Goal: Book appointment/travel/reservation

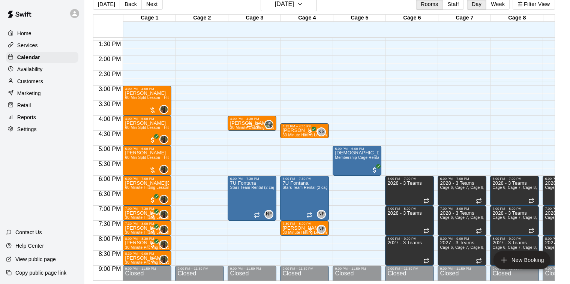
scroll to position [397, 0]
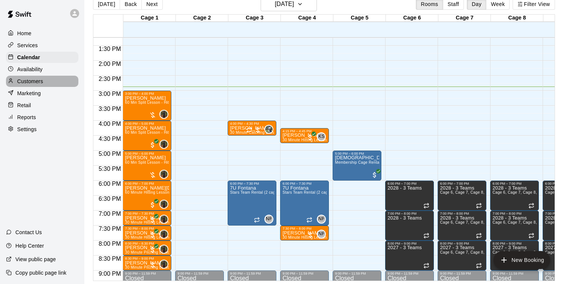
click at [44, 82] on div "Customers" at bounding box center [42, 81] width 72 height 11
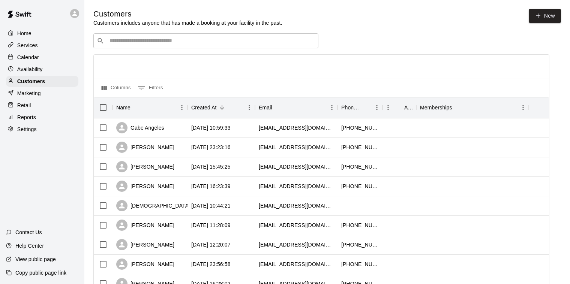
scroll to position [0, 0]
click at [134, 45] on div "​ ​" at bounding box center [205, 40] width 225 height 15
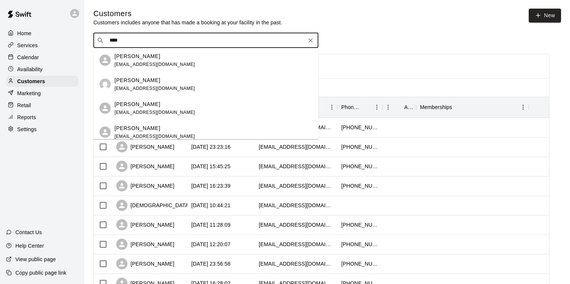
scroll to position [29, 0]
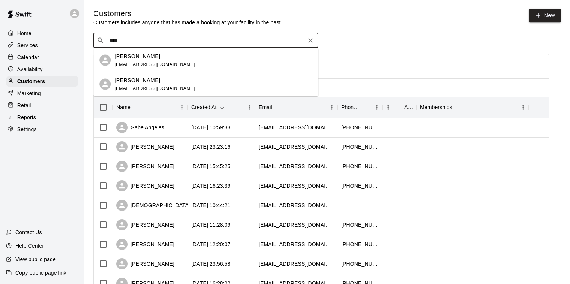
type input "*****"
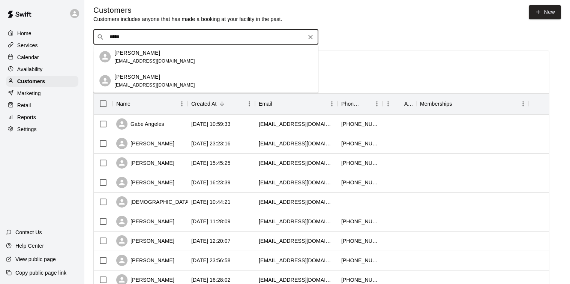
click at [158, 56] on div "[PERSON_NAME] [EMAIL_ADDRESS][DOMAIN_NAME]" at bounding box center [154, 57] width 81 height 16
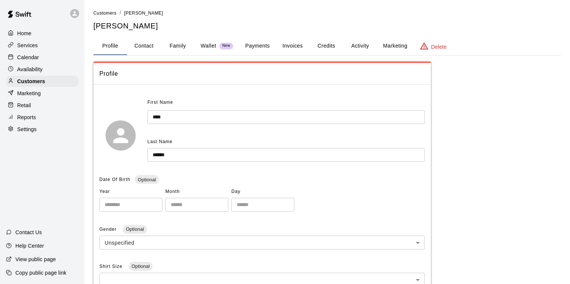
click at [261, 45] on button "Payments" at bounding box center [257, 46] width 36 height 18
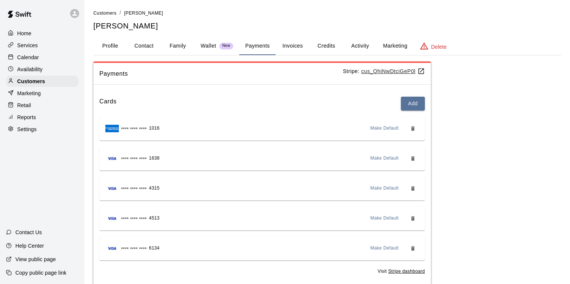
click at [46, 56] on div "Calendar" at bounding box center [42, 57] width 72 height 11
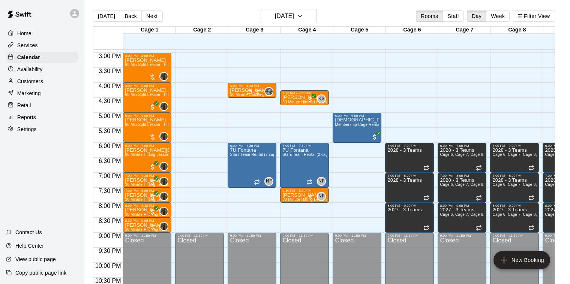
scroll to position [1, 0]
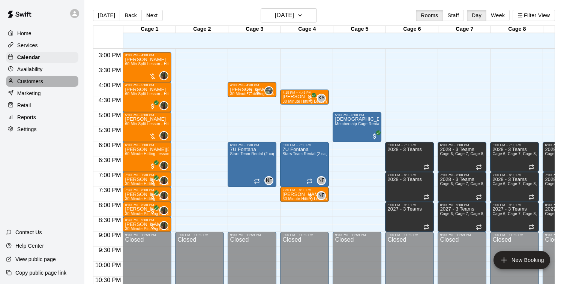
click at [35, 80] on p "Customers" at bounding box center [30, 82] width 26 height 8
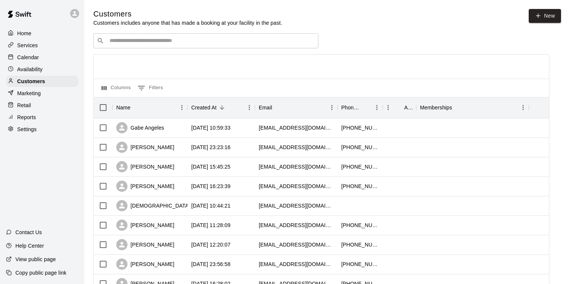
click at [135, 47] on div "​ ​" at bounding box center [205, 40] width 225 height 15
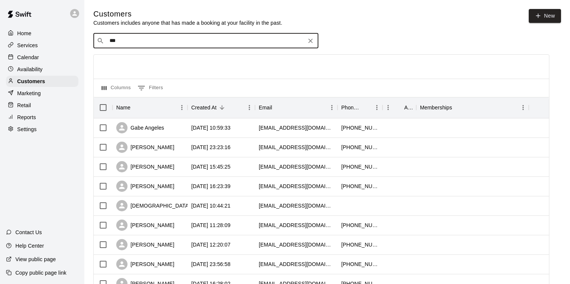
type input "****"
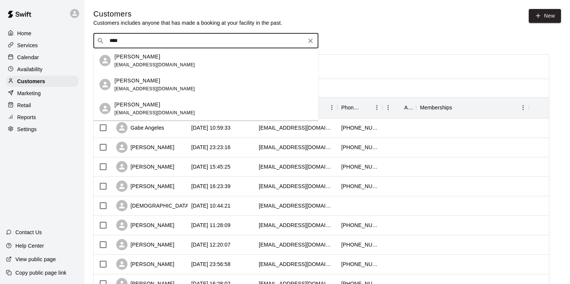
click at [143, 79] on p "[PERSON_NAME]" at bounding box center [137, 81] width 46 height 8
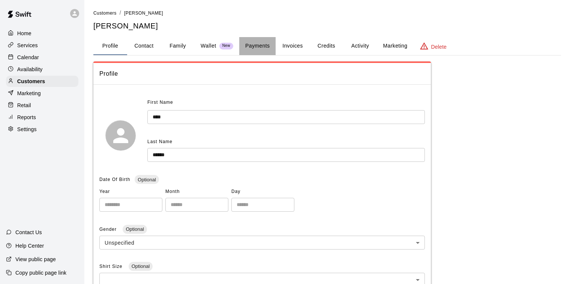
click at [258, 47] on button "Payments" at bounding box center [257, 46] width 36 height 18
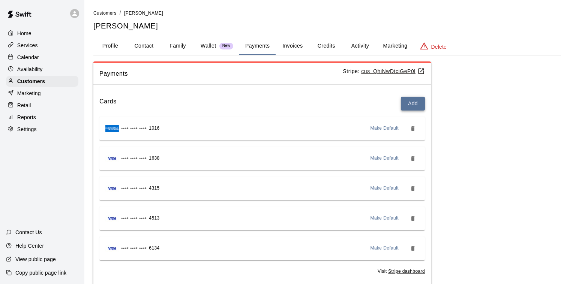
click at [406, 104] on button "Add" at bounding box center [413, 104] width 24 height 14
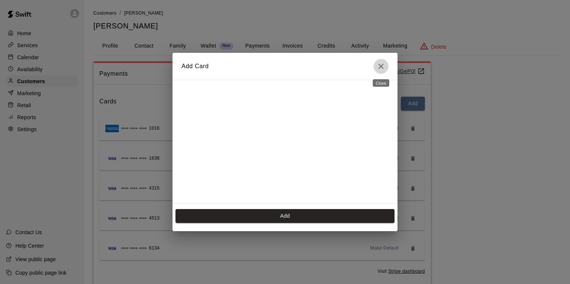
click at [386, 69] on button "Close" at bounding box center [381, 66] width 15 height 15
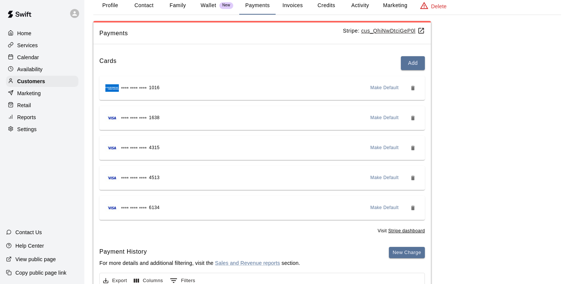
scroll to position [21, 0]
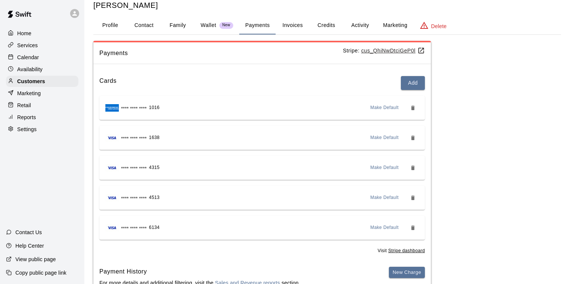
click at [27, 60] on p "Calendar" at bounding box center [28, 58] width 22 height 8
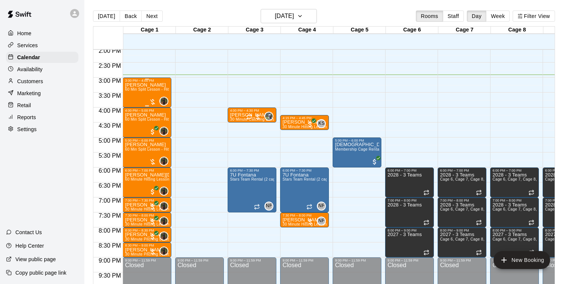
scroll to position [417, 0]
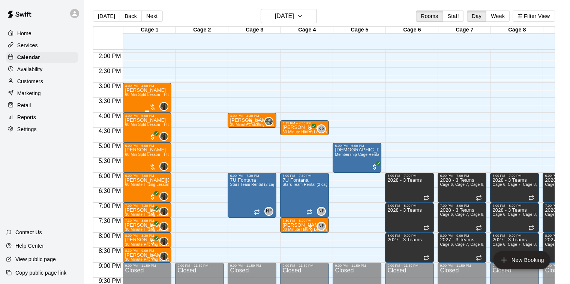
click at [150, 99] on div "[PERSON_NAME] 60 Min Split Lesson - Hitting/Pitching" at bounding box center [147, 230] width 44 height 284
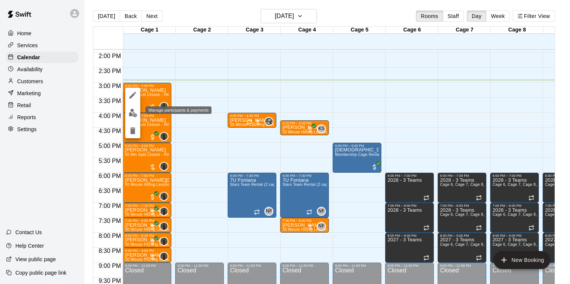
click at [133, 112] on img "edit" at bounding box center [133, 113] width 9 height 9
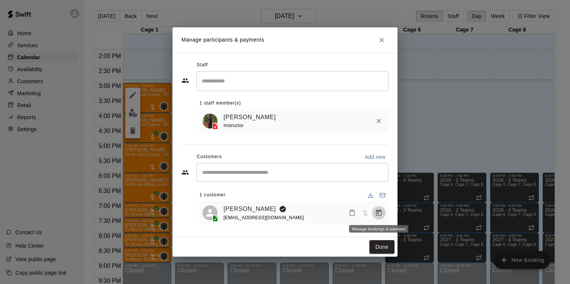
click at [376, 216] on icon "Manage bookings & payment" at bounding box center [379, 213] width 6 height 6
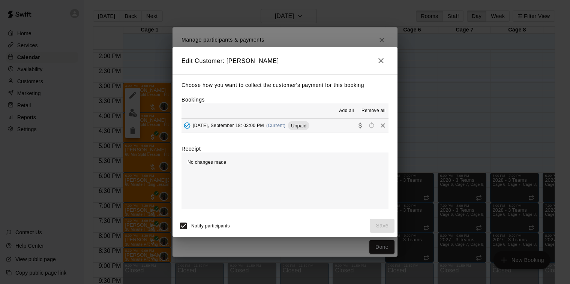
click at [280, 125] on span "(Current)" at bounding box center [276, 125] width 20 height 5
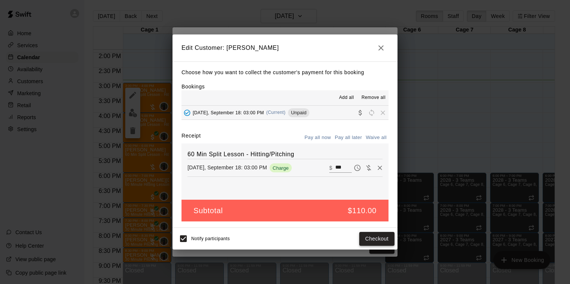
click at [373, 237] on button "Checkout" at bounding box center [376, 239] width 35 height 14
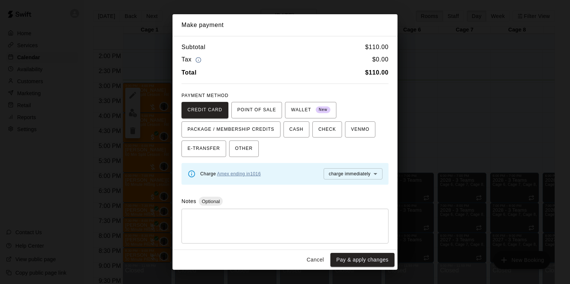
click at [221, 176] on link "Amex ending in [DATE]" at bounding box center [239, 173] width 44 height 5
click at [252, 175] on link "Amex ending in [DATE]" at bounding box center [239, 173] width 44 height 5
click at [349, 261] on button "Pay & apply changes" at bounding box center [362, 260] width 64 height 14
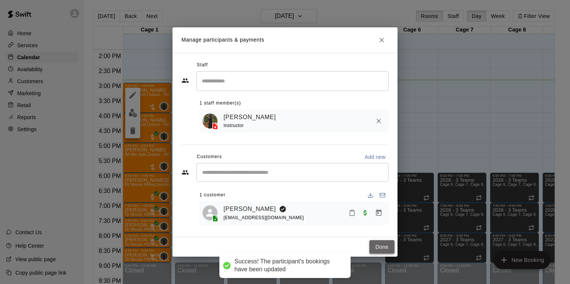
click at [382, 247] on button "Done" at bounding box center [382, 247] width 25 height 14
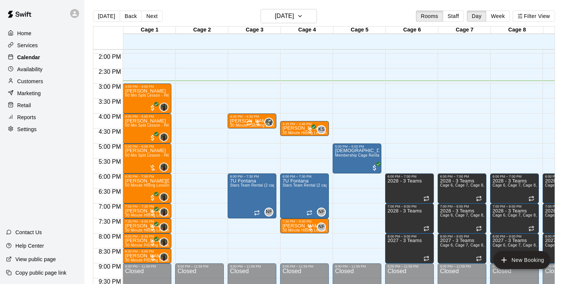
scroll to position [417, 0]
click at [33, 59] on p "Calendar" at bounding box center [28, 58] width 23 height 8
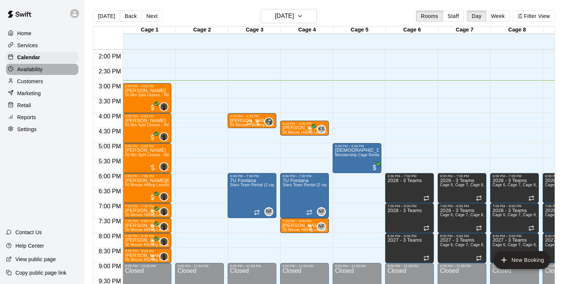
click at [33, 69] on p "Availability" at bounding box center [30, 70] width 26 height 8
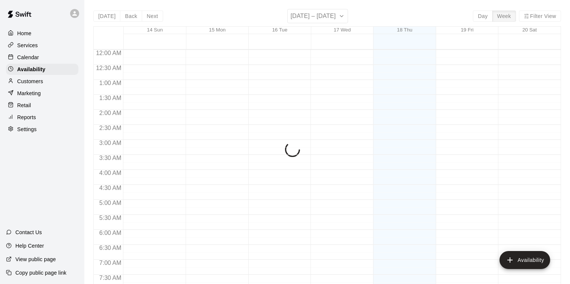
scroll to position [448, 0]
click at [33, 80] on p "Customers" at bounding box center [30, 82] width 26 height 8
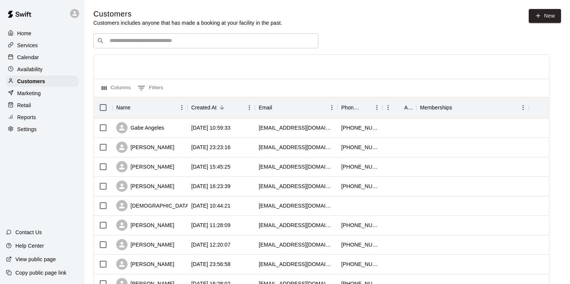
click at [137, 38] on input "Search customers by name or email" at bounding box center [211, 41] width 208 height 8
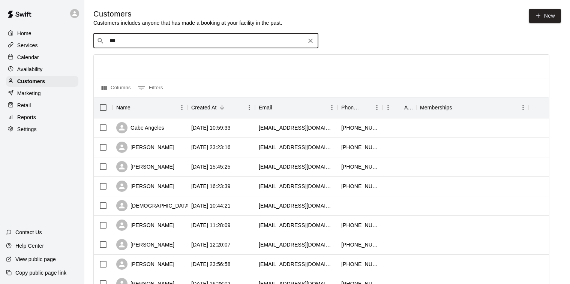
type input "****"
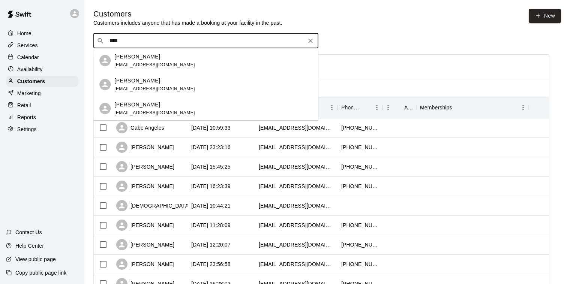
click at [155, 83] on div "[PERSON_NAME]" at bounding box center [154, 81] width 81 height 8
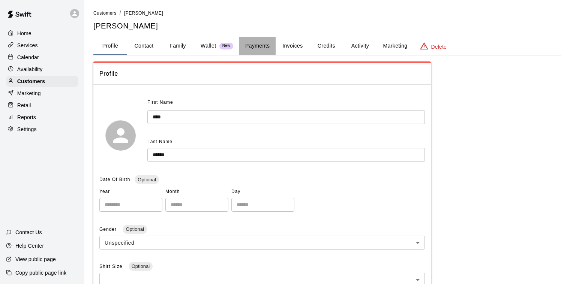
click at [246, 44] on button "Payments" at bounding box center [257, 46] width 36 height 18
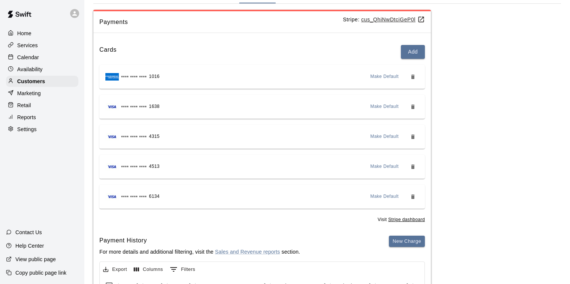
scroll to position [55, 0]
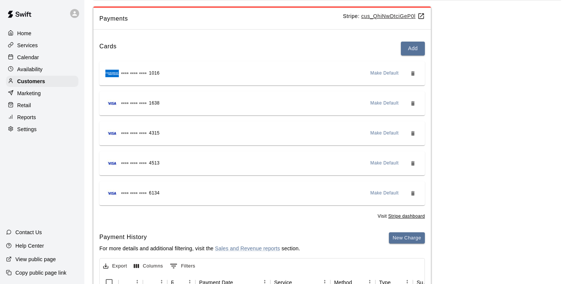
click at [377, 105] on span "Make Default" at bounding box center [385, 104] width 29 height 8
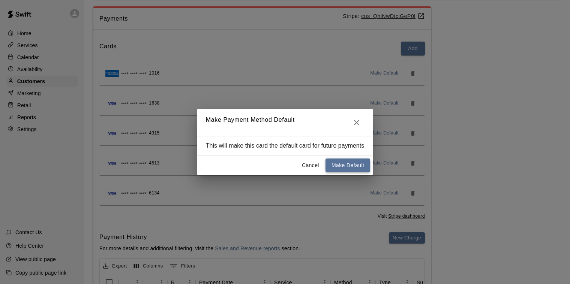
click at [340, 166] on button "Make Default" at bounding box center [348, 166] width 45 height 14
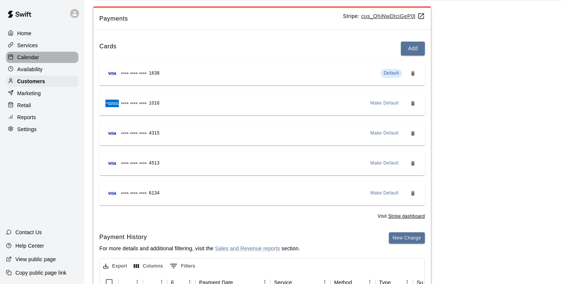
click at [51, 58] on div "Calendar" at bounding box center [42, 57] width 72 height 11
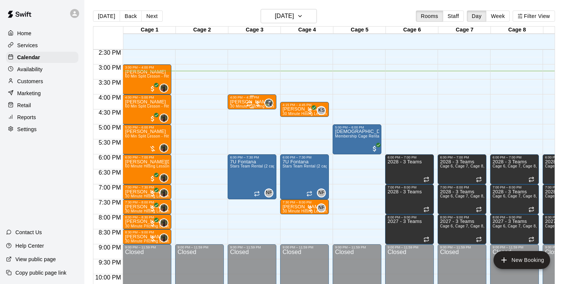
scroll to position [433, 0]
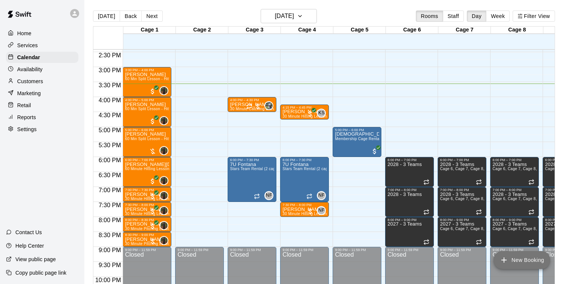
click at [517, 263] on button "New Booking" at bounding box center [522, 260] width 57 height 18
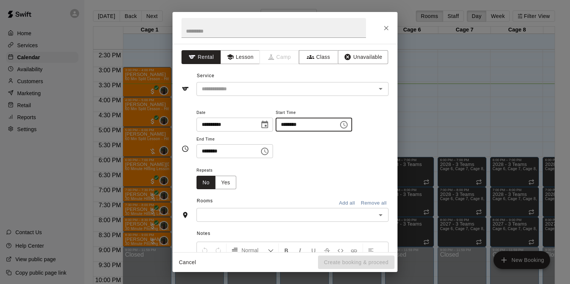
click at [287, 126] on input "********" at bounding box center [305, 125] width 58 height 14
type input "********"
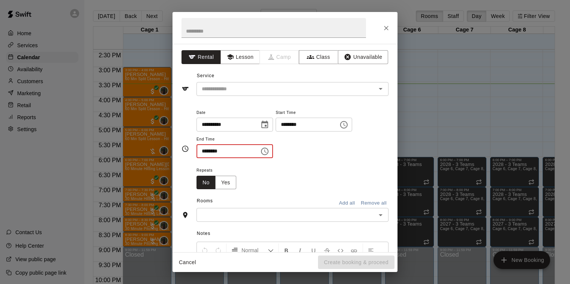
drag, startPoint x: 206, startPoint y: 150, endPoint x: 226, endPoint y: 164, distance: 24.0
click at [206, 150] on input "********" at bounding box center [226, 151] width 58 height 14
type input "********"
click at [290, 185] on div "Repeats No Yes" at bounding box center [293, 178] width 192 height 24
click at [285, 220] on div "​" at bounding box center [293, 215] width 192 height 14
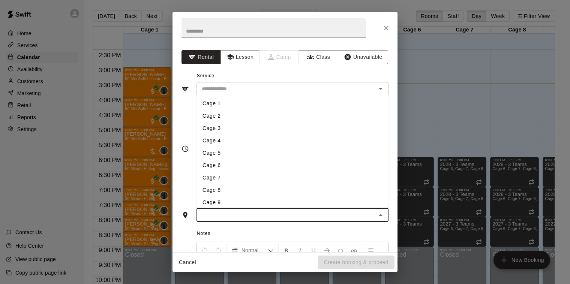
click at [251, 166] on li "Cage 6" at bounding box center [293, 165] width 192 height 12
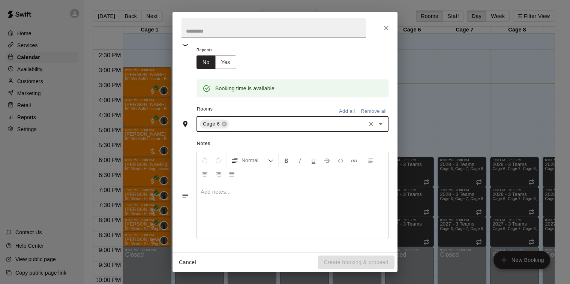
scroll to position [0, 0]
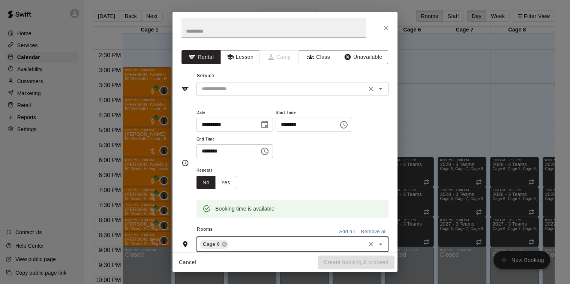
click at [261, 92] on input "text" at bounding box center [281, 88] width 165 height 9
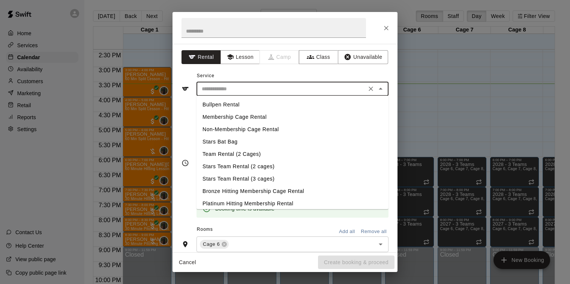
click at [255, 132] on li "Non-Membership Cage Rental" at bounding box center [293, 129] width 192 height 12
type input "**********"
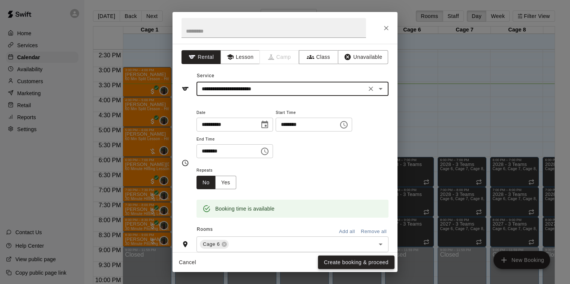
click at [341, 264] on button "Create booking & proceed" at bounding box center [356, 263] width 77 height 14
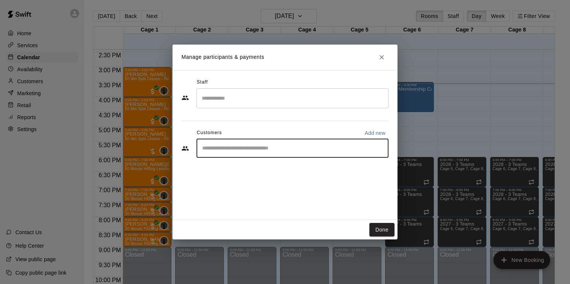
click at [266, 147] on input "Start typing to search customers..." at bounding box center [292, 149] width 185 height 8
type input "***"
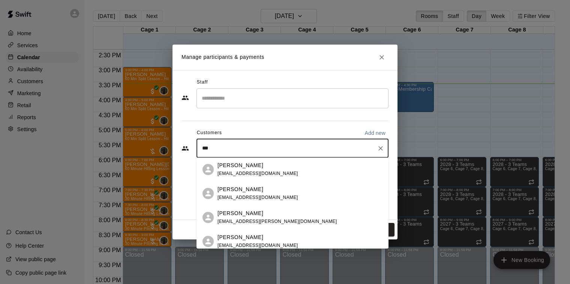
click at [288, 172] on div "[PERSON_NAME] [EMAIL_ADDRESS][DOMAIN_NAME]" at bounding box center [300, 170] width 165 height 16
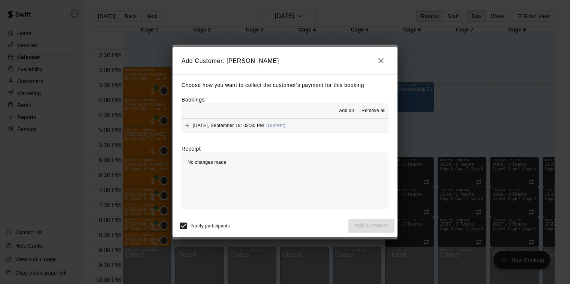
click at [320, 131] on button "[DATE], September 18: 03:30 PM (Current)" at bounding box center [285, 126] width 207 height 14
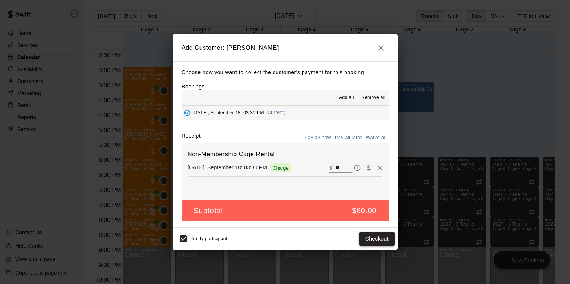
click at [382, 242] on button "Checkout" at bounding box center [376, 239] width 35 height 14
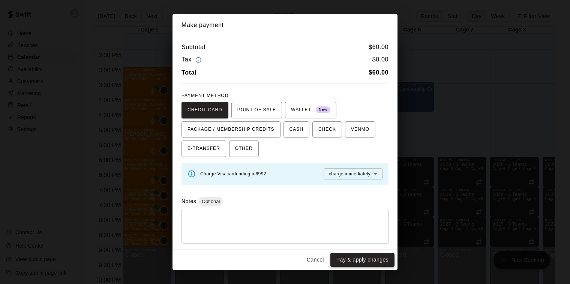
click at [361, 259] on button "Pay & apply changes" at bounding box center [362, 260] width 64 height 14
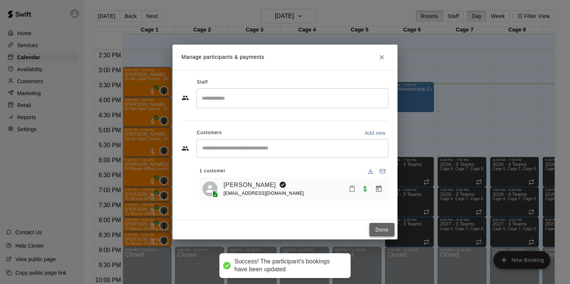
click at [377, 230] on button "Done" at bounding box center [382, 230] width 25 height 14
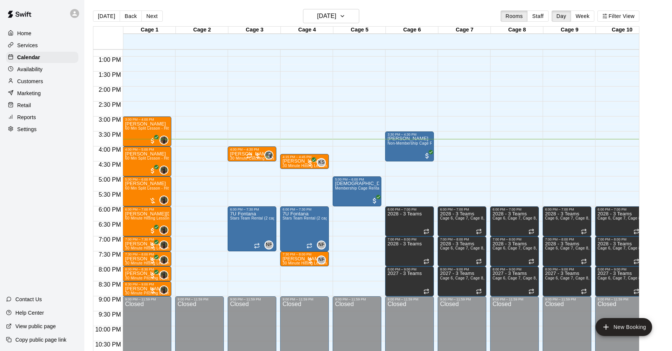
scroll to position [410, 0]
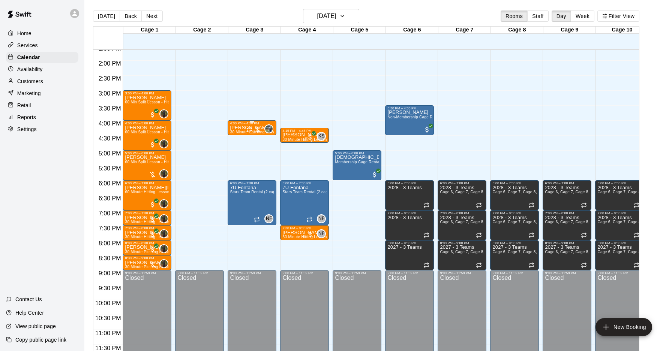
click at [257, 130] on div at bounding box center [253, 130] width 15 height 8
click at [258, 151] on img "edit" at bounding box center [254, 151] width 9 height 9
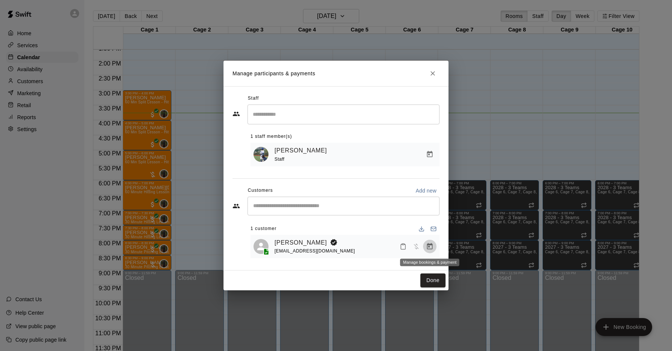
click at [428, 251] on button "Manage bookings & payment" at bounding box center [430, 247] width 14 height 14
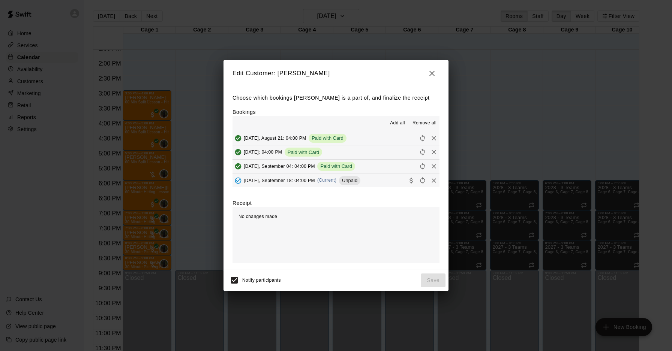
click at [336, 180] on span "(Current)" at bounding box center [327, 180] width 20 height 5
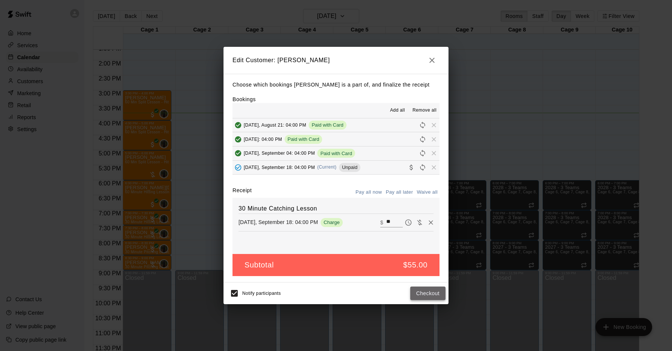
click at [443, 284] on button "Checkout" at bounding box center [427, 294] width 35 height 14
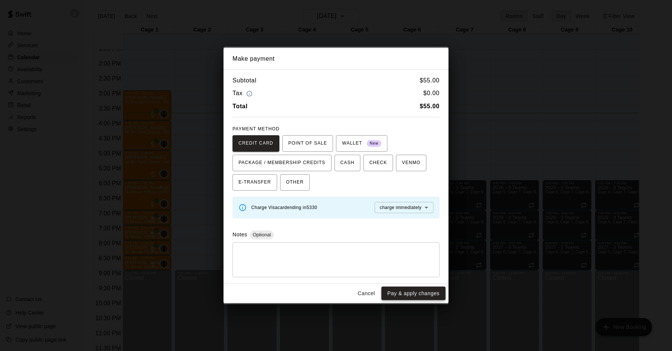
click at [430, 284] on button "Pay & apply changes" at bounding box center [414, 294] width 64 height 14
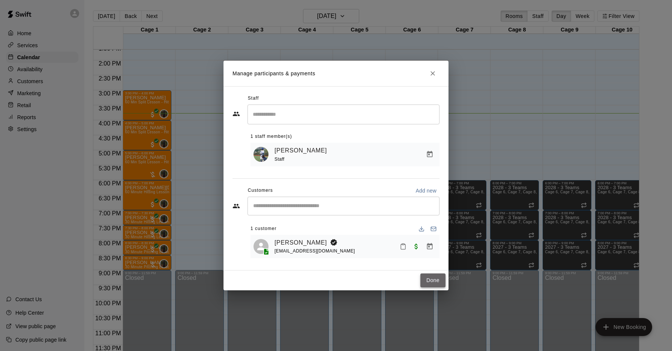
click at [444, 277] on button "Done" at bounding box center [433, 281] width 25 height 14
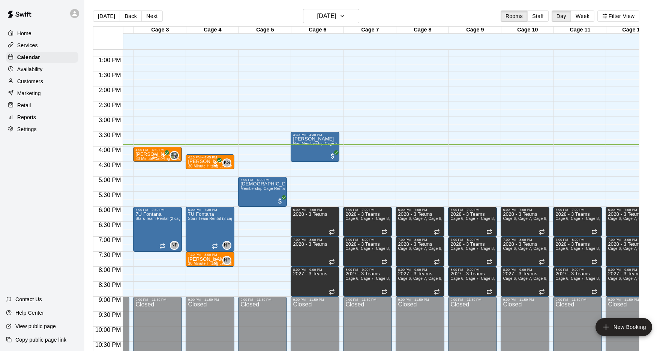
scroll to position [0, 0]
